Goal: Task Accomplishment & Management: Manage account settings

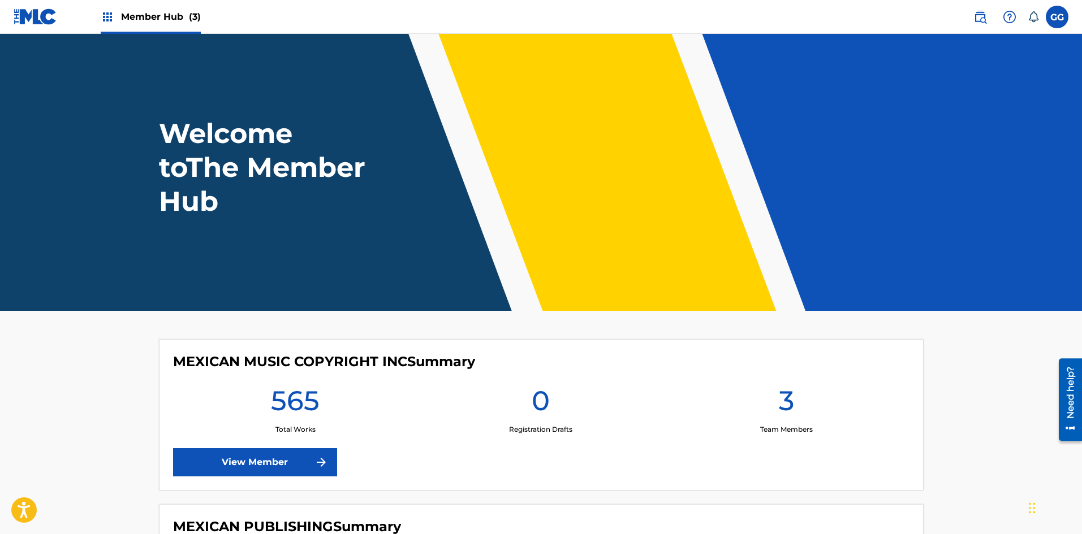
click at [109, 15] on img at bounding box center [108, 17] width 14 height 14
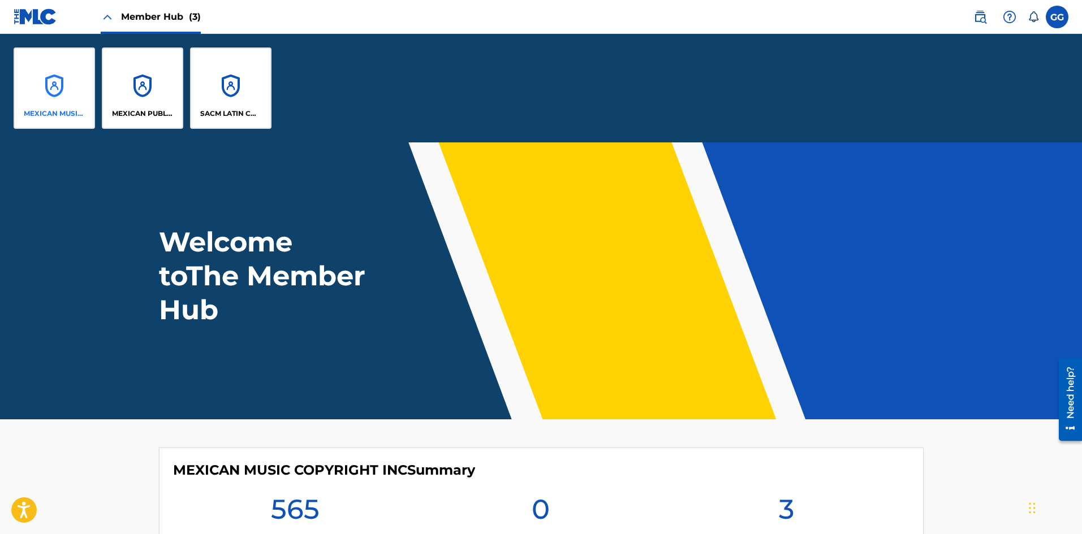
click at [54, 92] on div "MEXICAN MUSIC COPYRIGHT INC" at bounding box center [54, 87] width 81 height 81
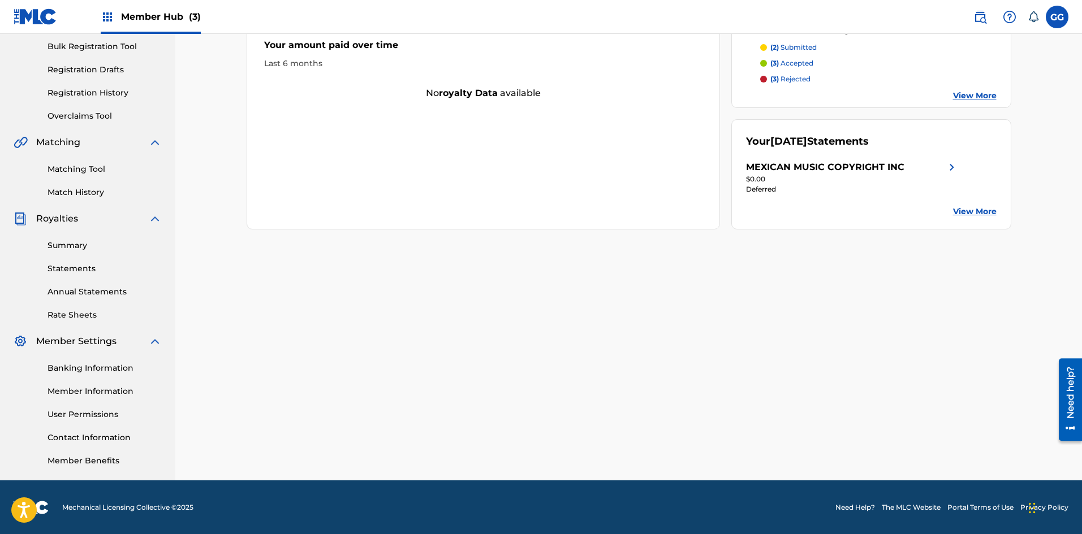
scroll to position [167, 0]
click at [87, 412] on link "User Permissions" at bounding box center [104, 414] width 114 height 12
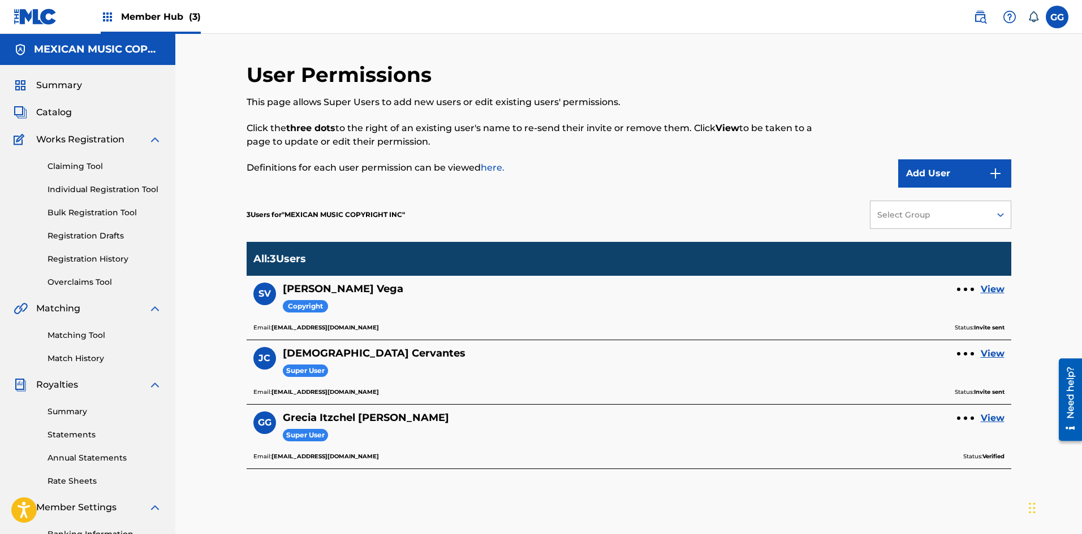
click at [103, 18] on img at bounding box center [108, 17] width 14 height 14
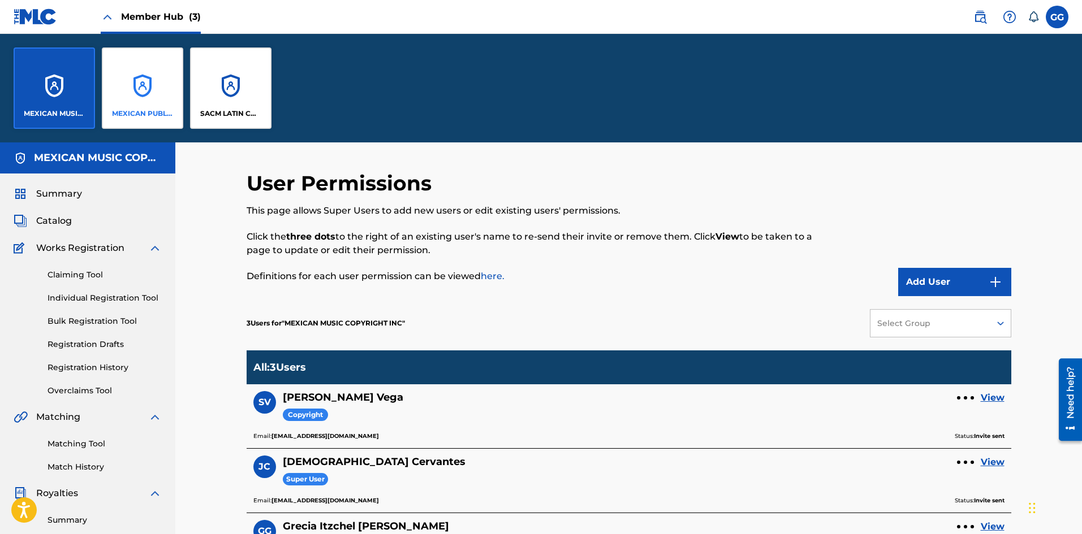
click at [146, 68] on div "MEXICAN PUBLISHING" at bounding box center [142, 87] width 81 height 81
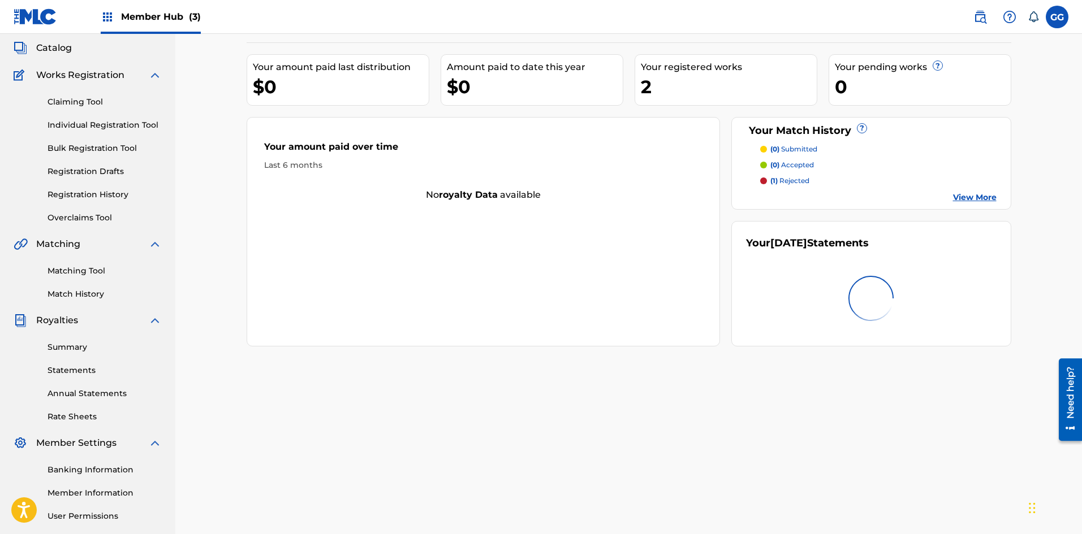
scroll to position [167, 0]
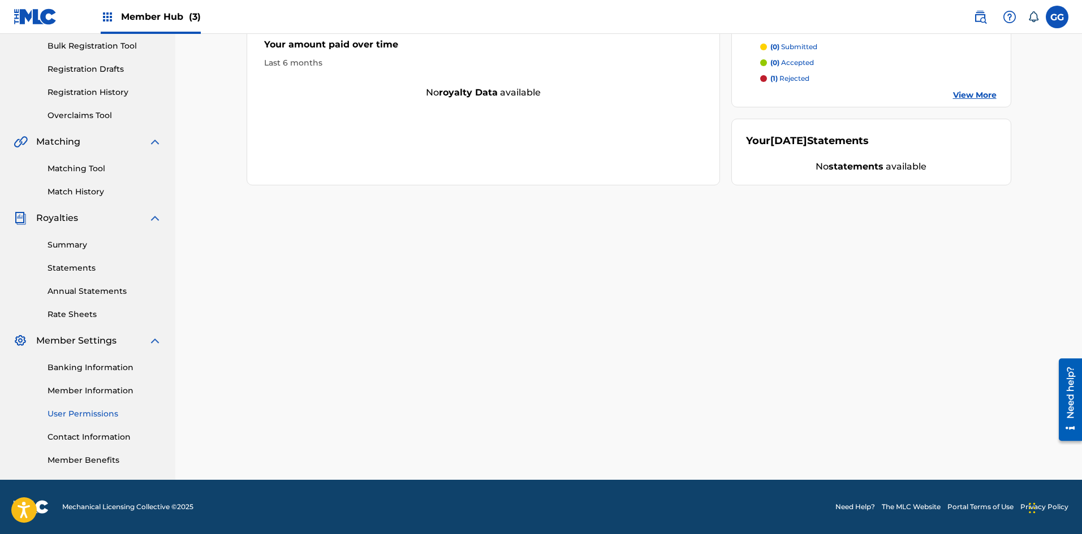
click at [99, 413] on link "User Permissions" at bounding box center [104, 414] width 114 height 12
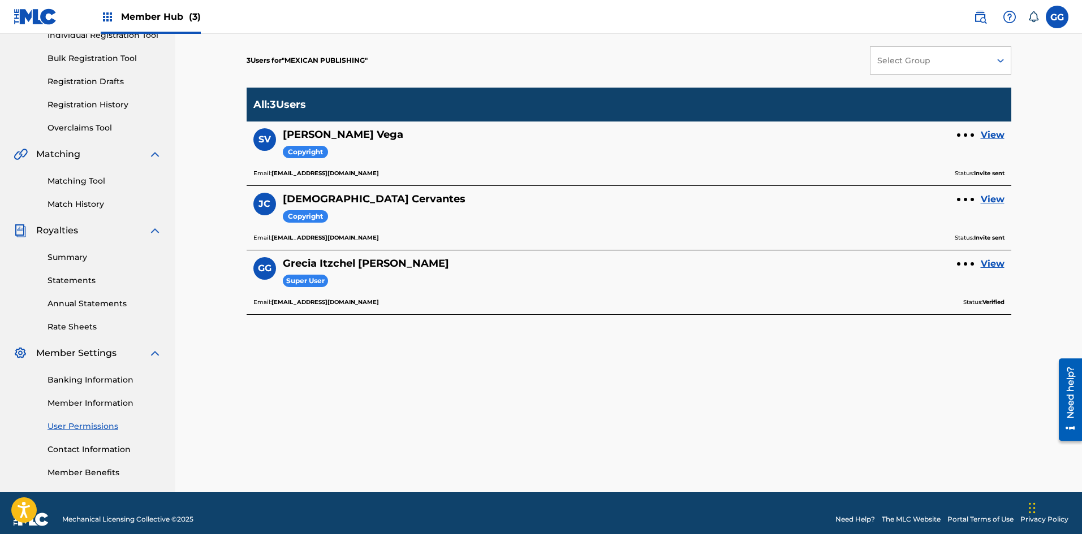
scroll to position [167, 0]
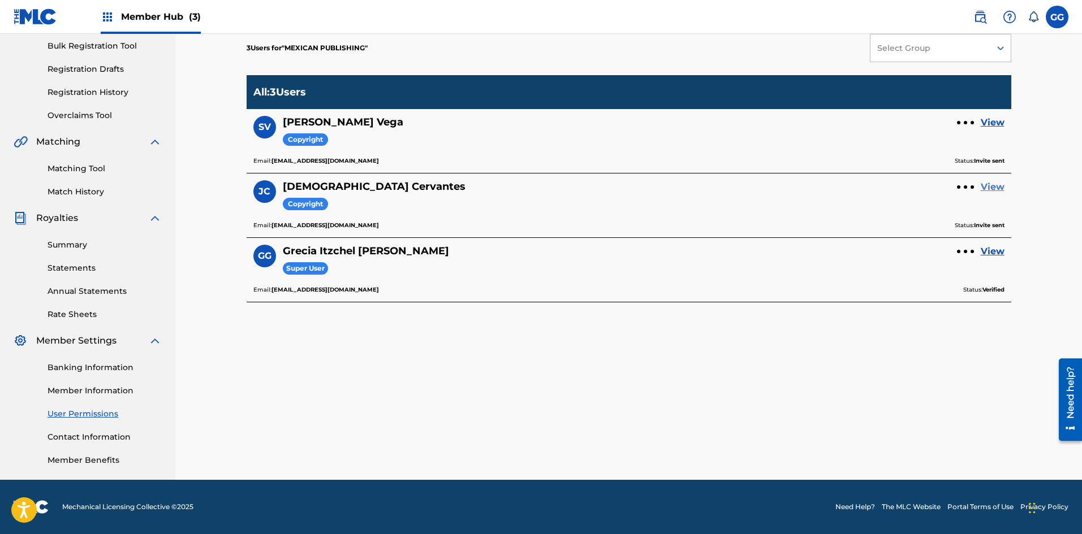
click at [989, 183] on link "View" at bounding box center [992, 187] width 24 height 14
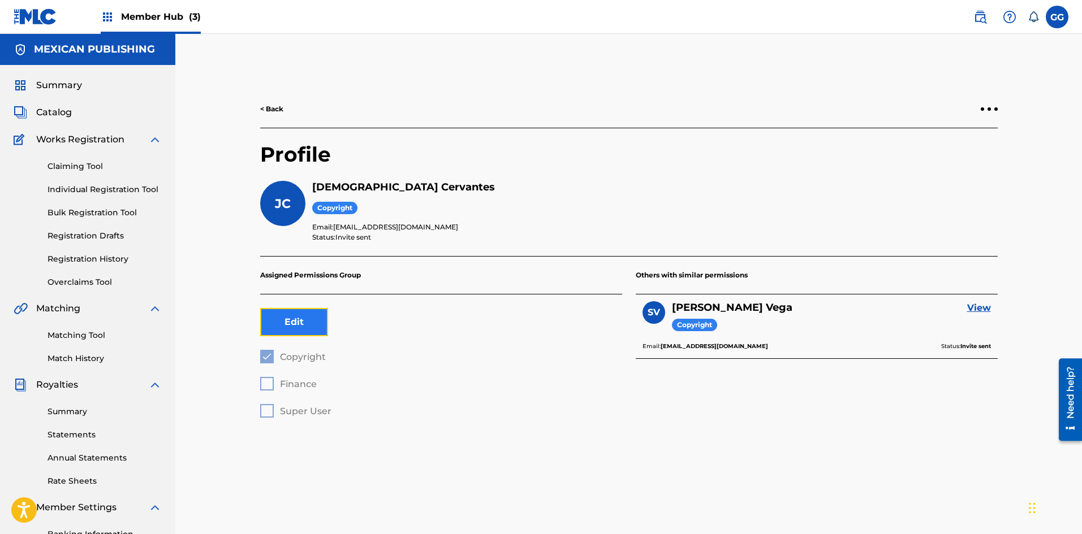
click at [278, 331] on button "Edit" at bounding box center [294, 322] width 68 height 28
click at [265, 413] on div at bounding box center [267, 411] width 14 height 14
click at [351, 328] on button "Save" at bounding box center [369, 322] width 68 height 28
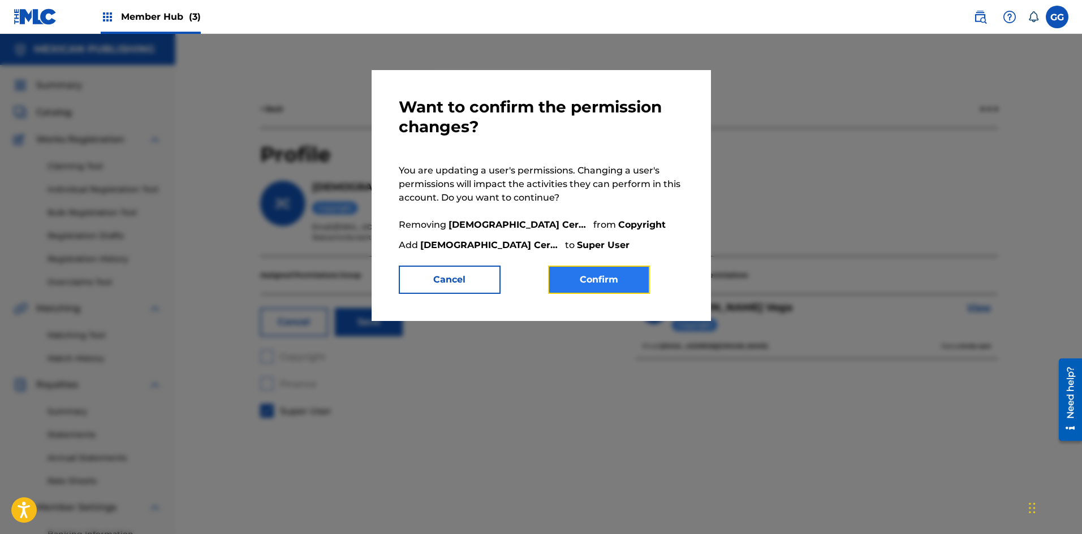
click at [579, 282] on button "Confirm" at bounding box center [599, 280] width 102 height 28
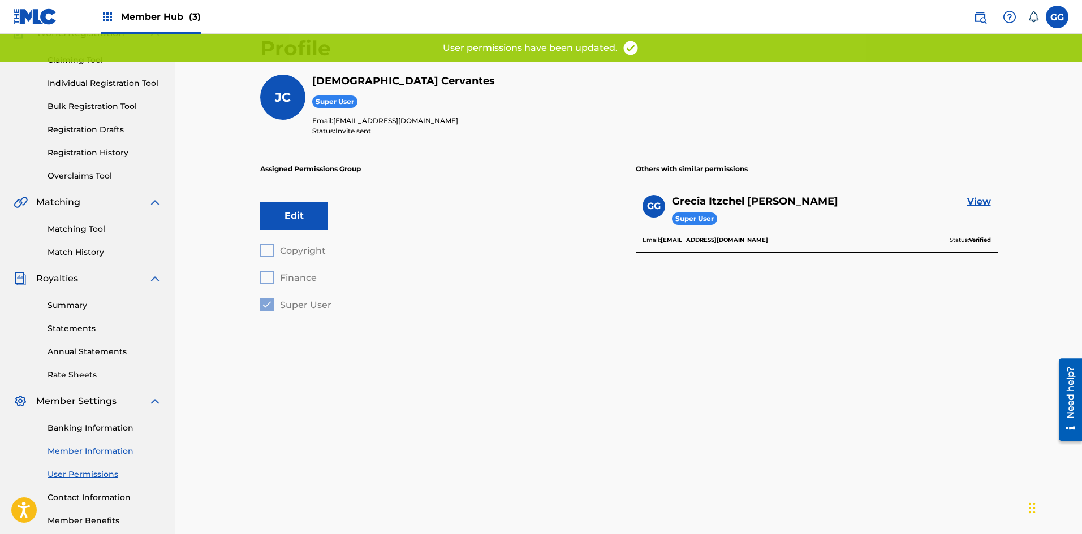
scroll to position [167, 0]
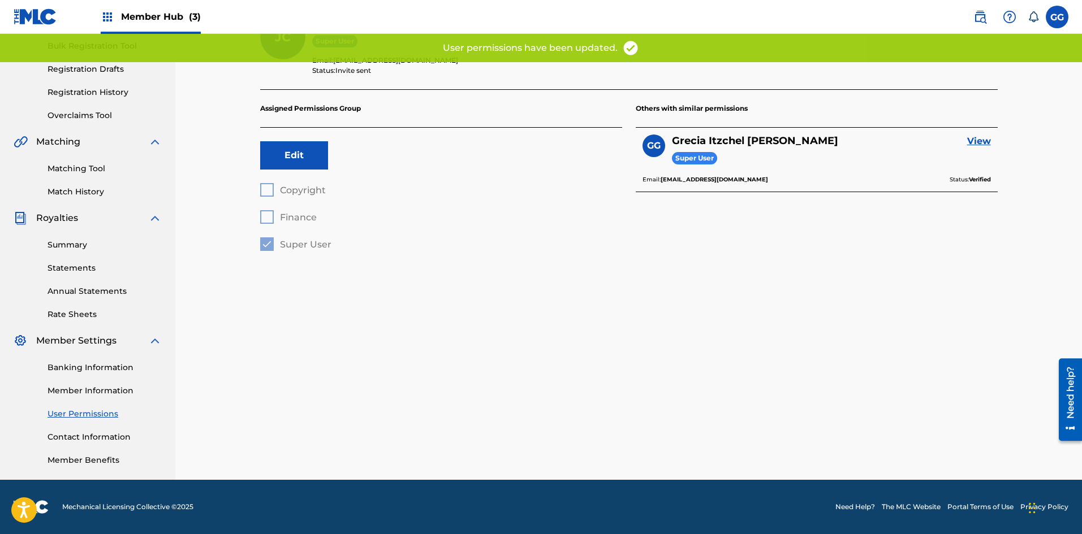
click at [89, 416] on link "User Permissions" at bounding box center [104, 414] width 114 height 12
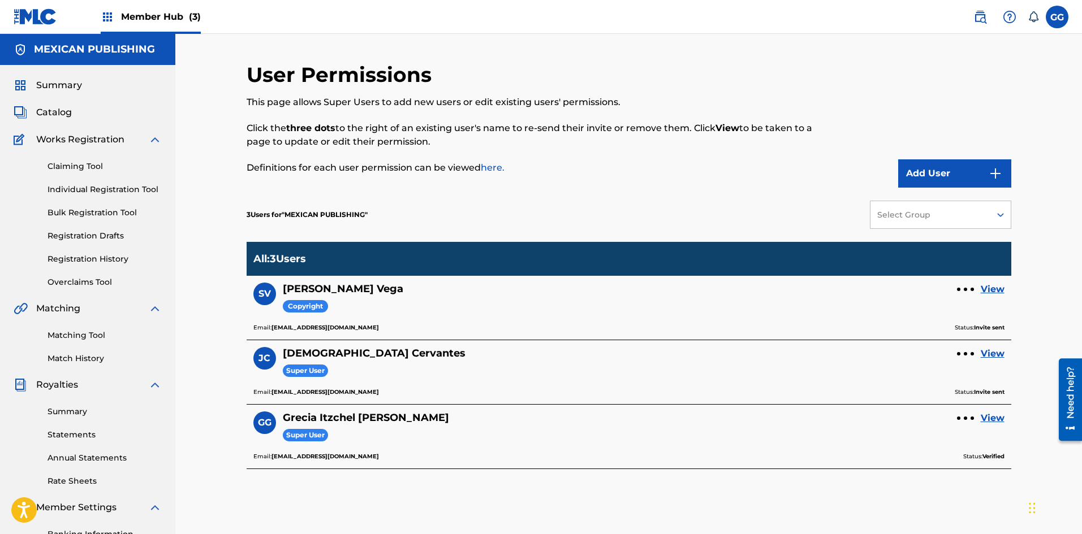
click at [142, 14] on span "Member Hub (3)" at bounding box center [161, 16] width 80 height 13
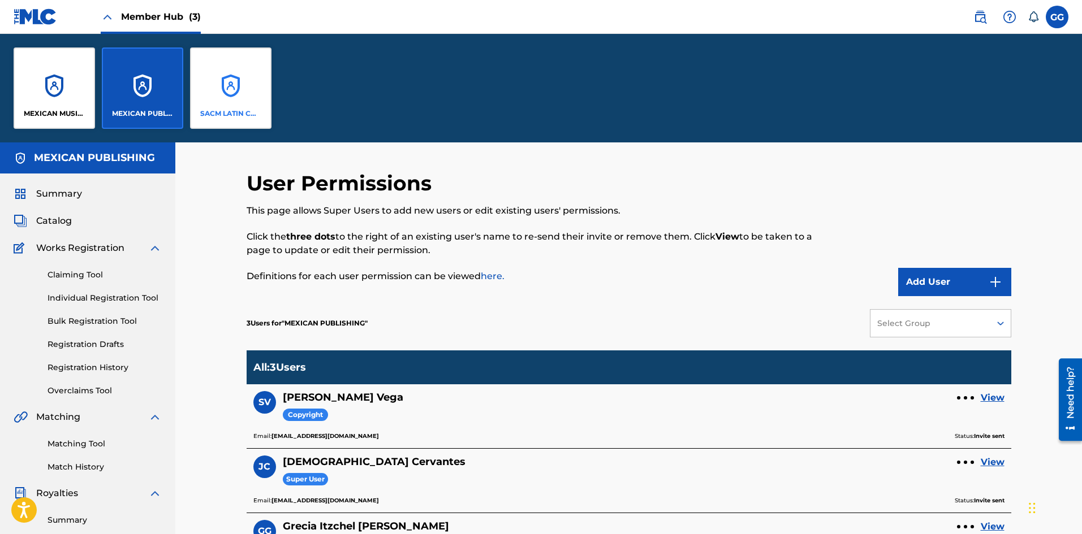
click at [239, 81] on div "SACM LATIN COPYRIGHT INC" at bounding box center [230, 87] width 81 height 81
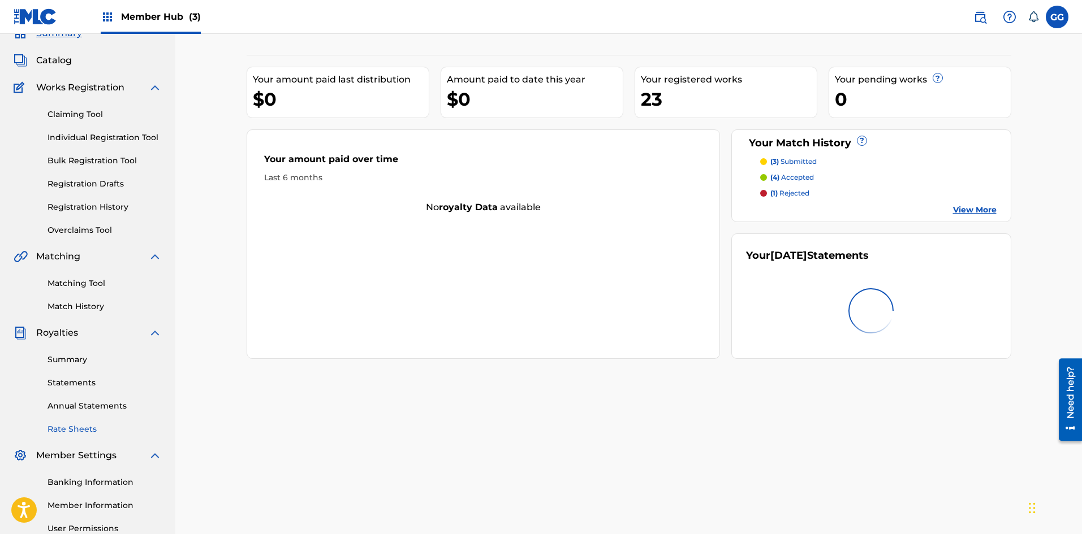
scroll to position [167, 0]
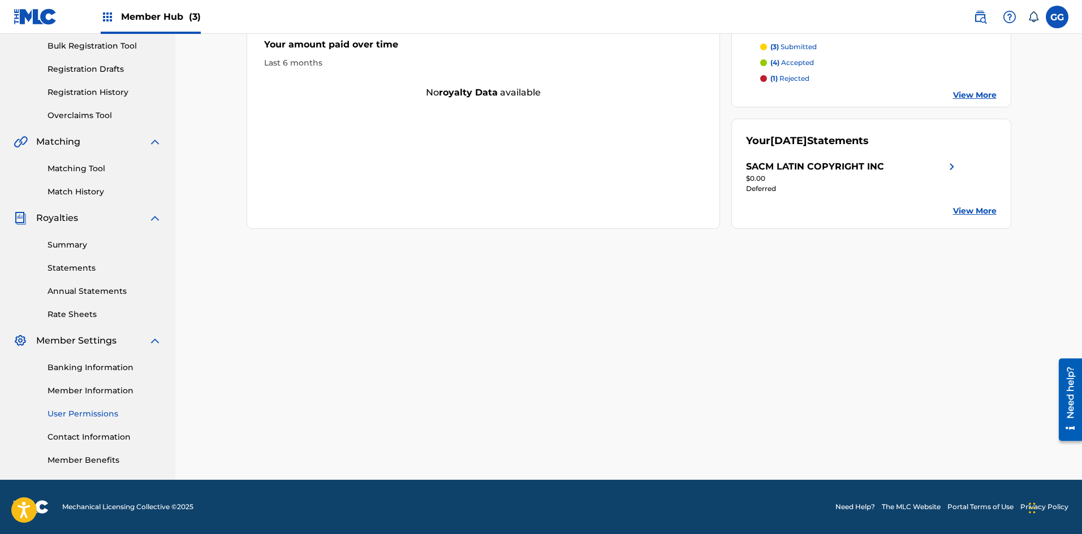
click at [67, 414] on link "User Permissions" at bounding box center [104, 414] width 114 height 12
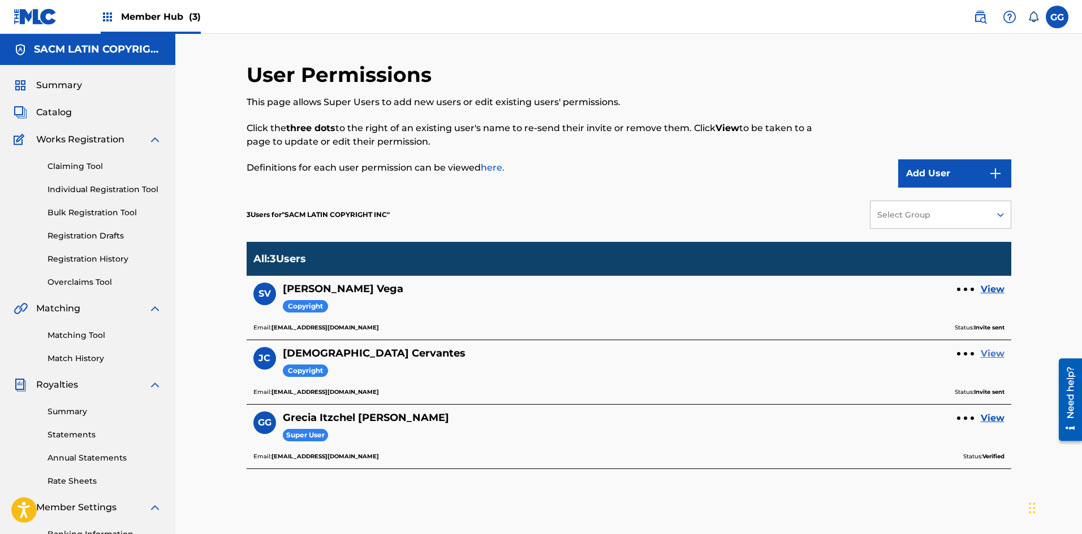
click at [1003, 356] on link "View" at bounding box center [992, 354] width 24 height 14
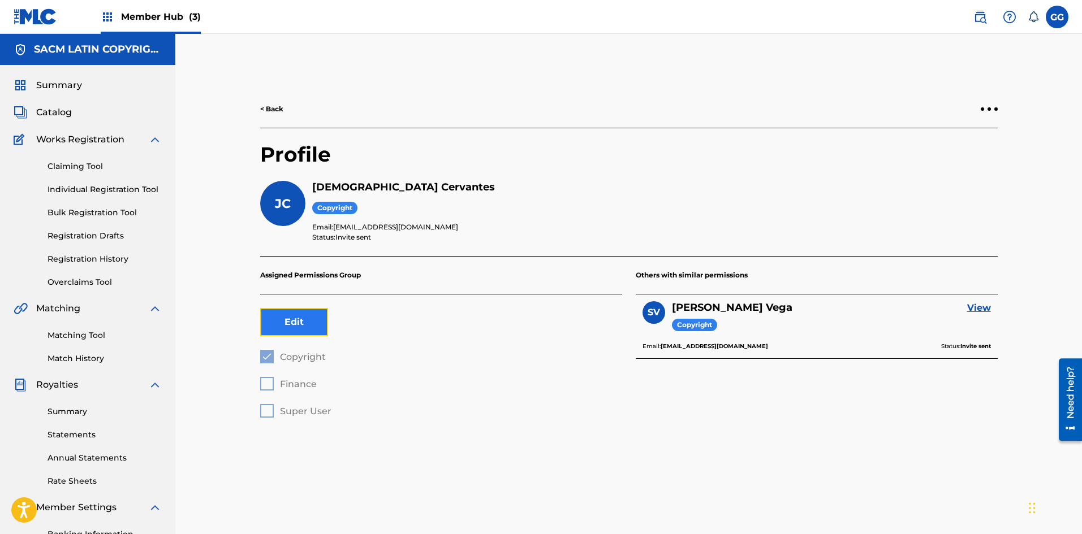
click at [283, 328] on button "Edit" at bounding box center [294, 322] width 68 height 28
click at [267, 413] on div at bounding box center [267, 411] width 14 height 14
click at [381, 327] on button "Save" at bounding box center [369, 322] width 68 height 28
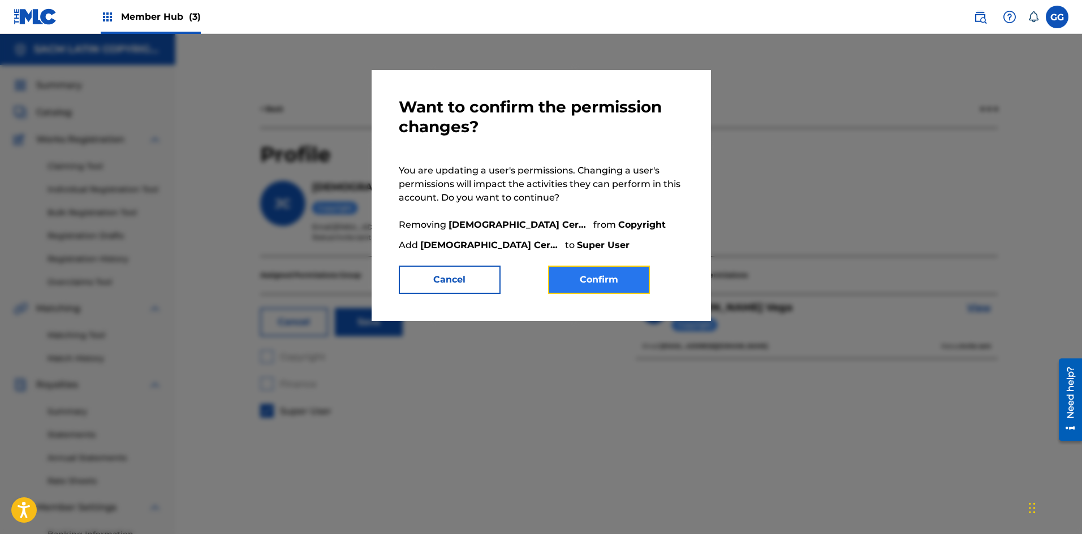
click at [585, 275] on button "Confirm" at bounding box center [599, 280] width 102 height 28
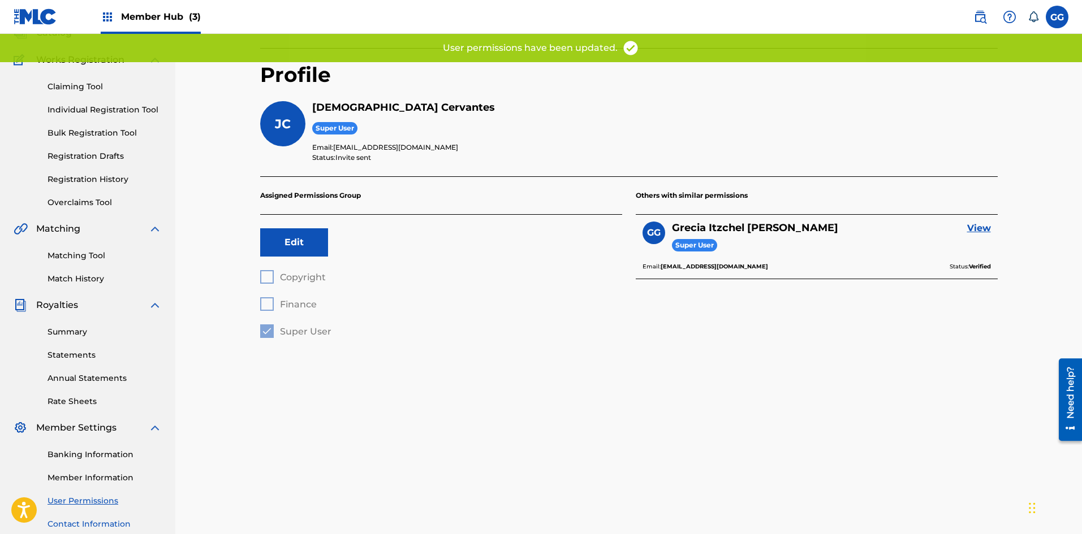
scroll to position [167, 0]
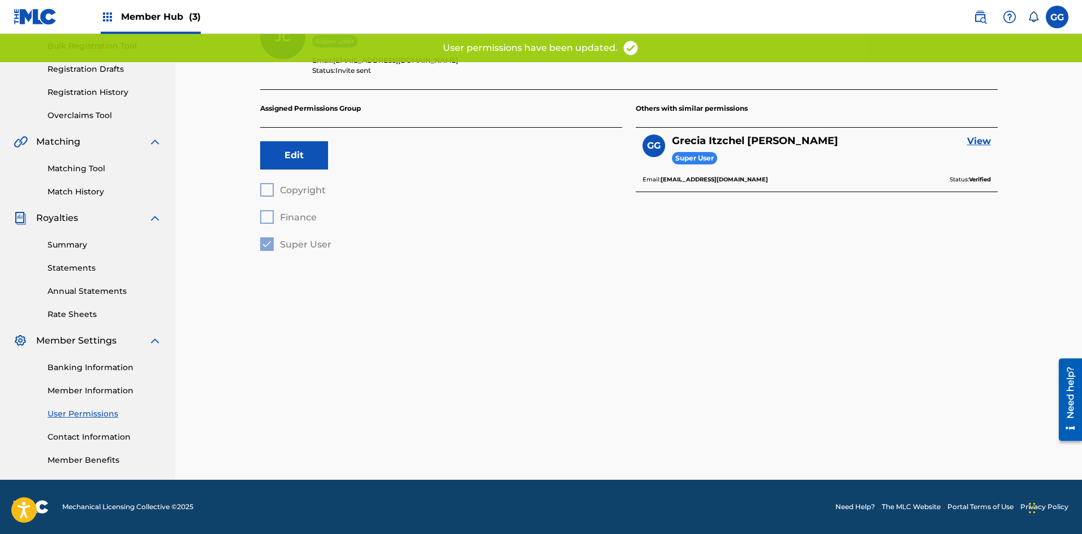
click at [108, 411] on link "User Permissions" at bounding box center [104, 414] width 114 height 12
